Goal: Book appointment/travel/reservation

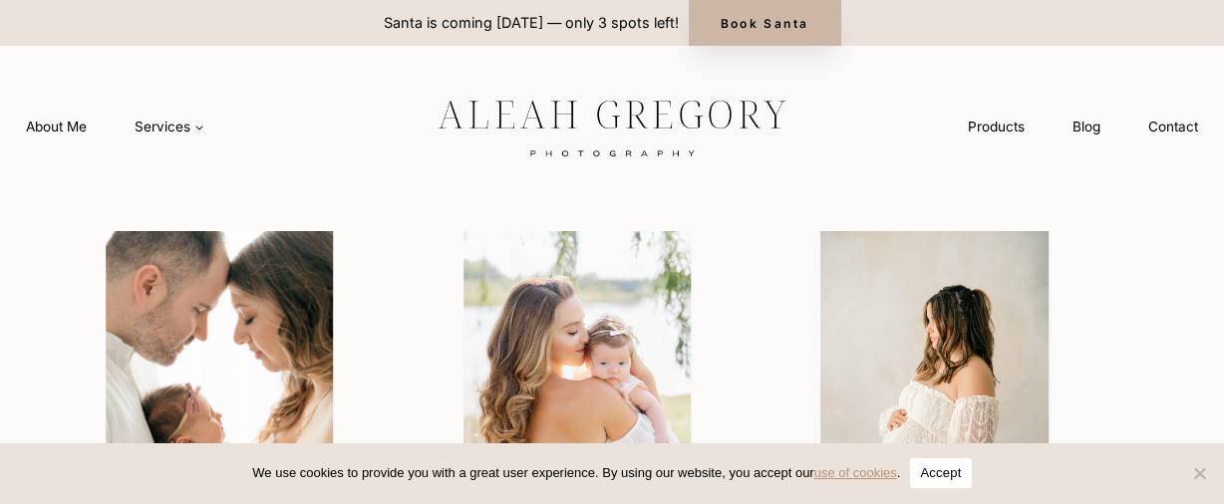
click at [757, 35] on link "Book Santa" at bounding box center [765, 23] width 152 height 46
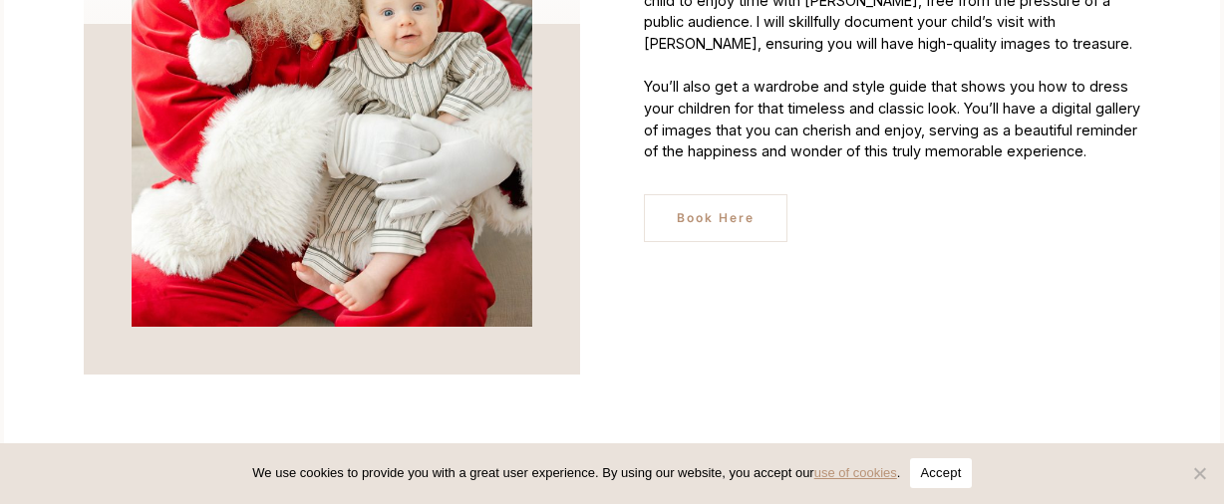
scroll to position [1495, 0]
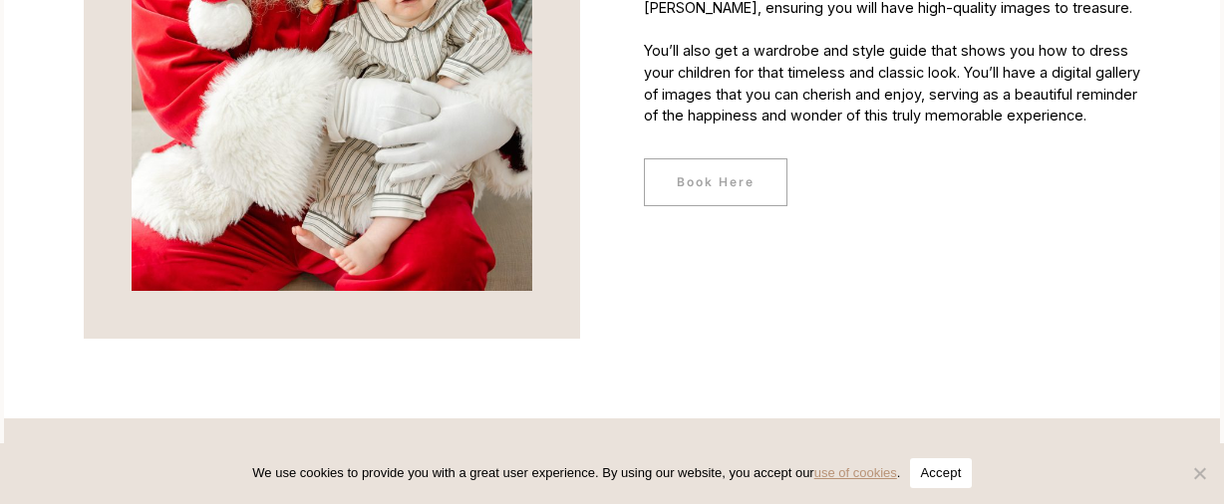
click at [713, 187] on span "Book Here" at bounding box center [716, 181] width 78 height 19
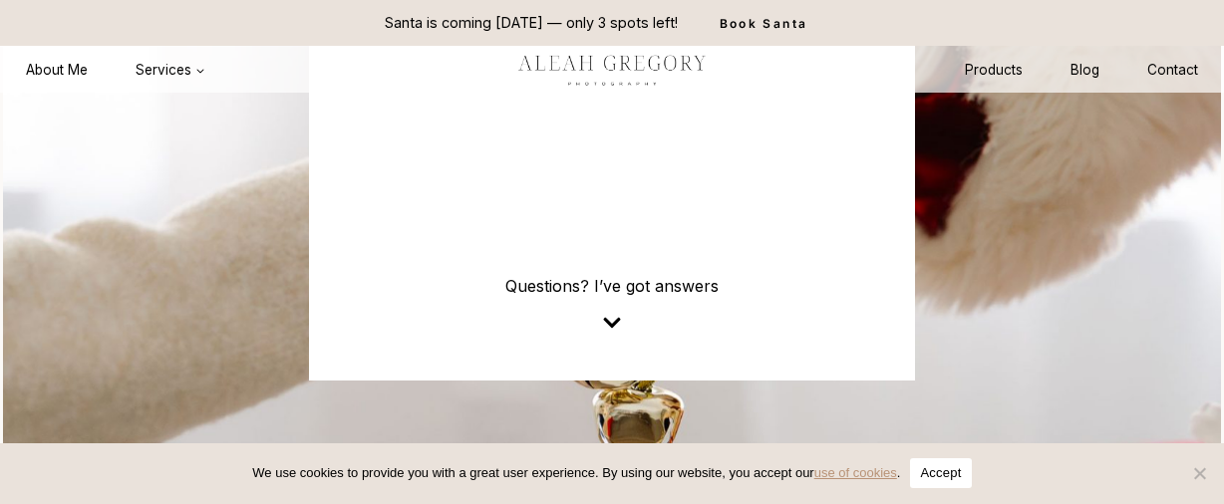
scroll to position [7532, 0]
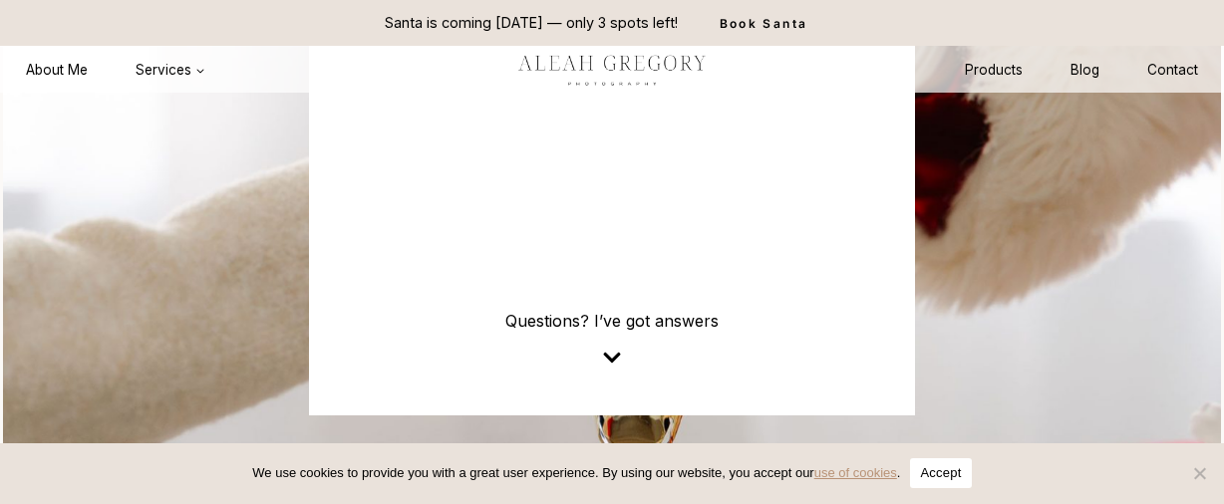
click at [612, 368] on icon at bounding box center [612, 358] width 20 height 20
click at [615, 333] on p "Questions? I’ve got answers" at bounding box center [612, 321] width 510 height 24
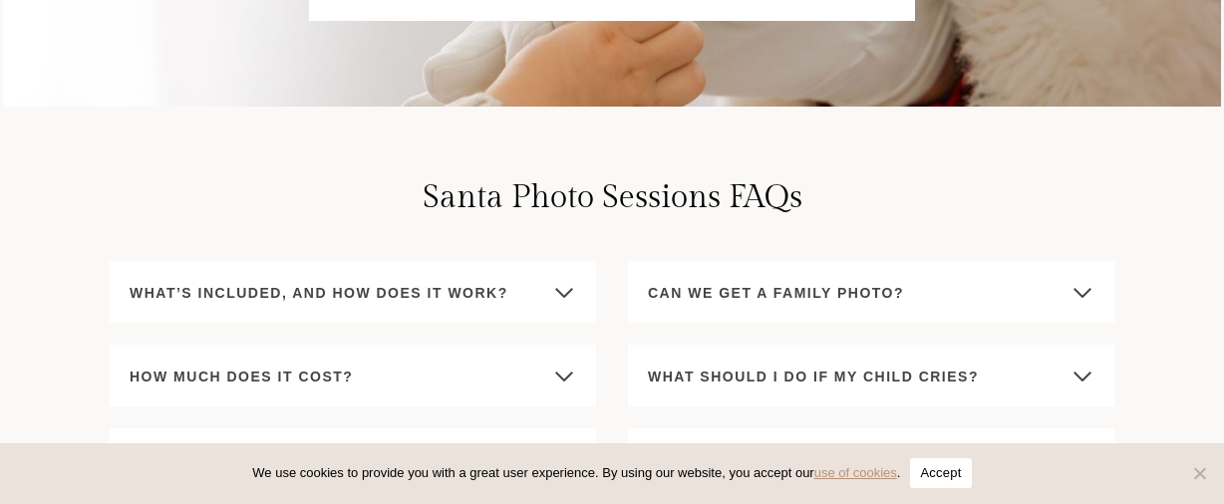
scroll to position [7930, 0]
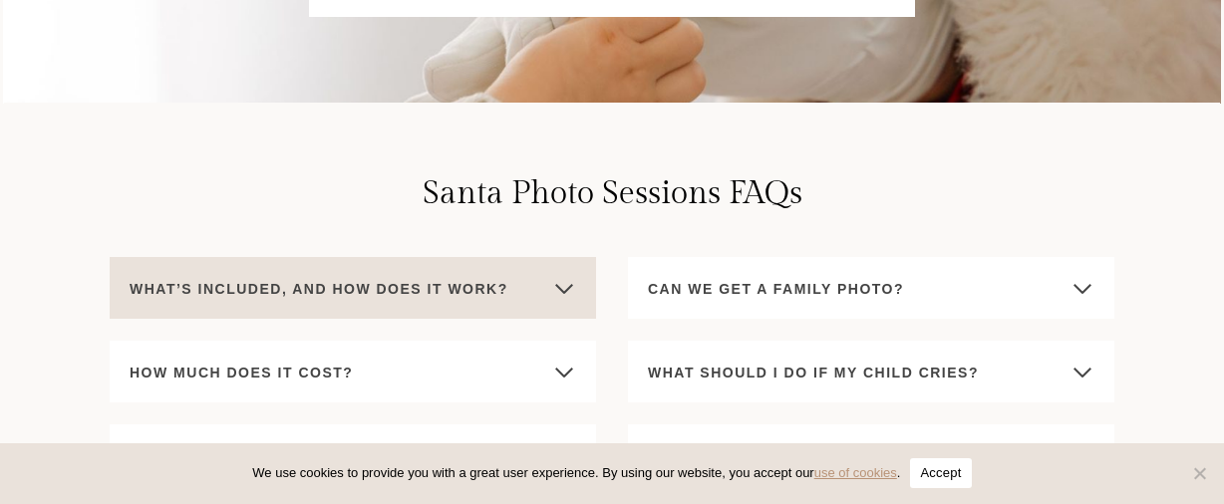
click at [479, 301] on span "What’s included, and how does it work?" at bounding box center [319, 289] width 379 height 24
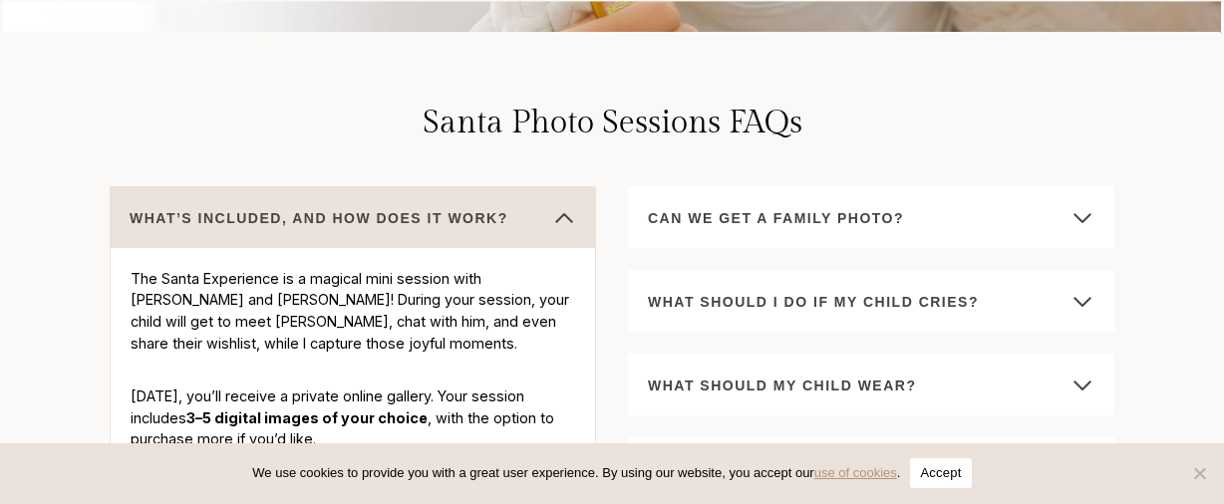
scroll to position [8130, 0]
